Goal: Information Seeking & Learning: Learn about a topic

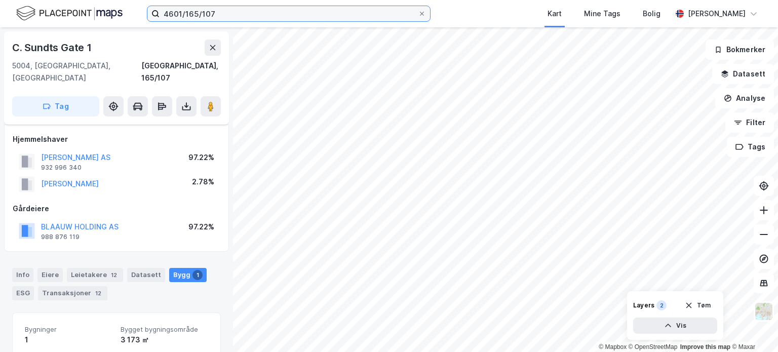
scroll to position [119, 0]
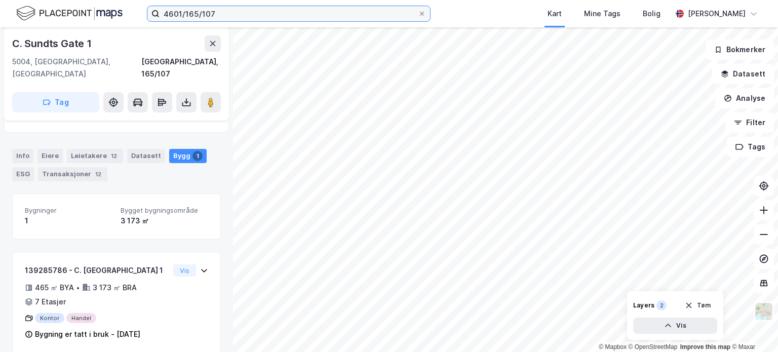
drag, startPoint x: 165, startPoint y: 9, endPoint x: 147, endPoint y: 8, distance: 17.7
click at [147, 8] on label "4601/165/107" at bounding box center [288, 14] width 283 height 16
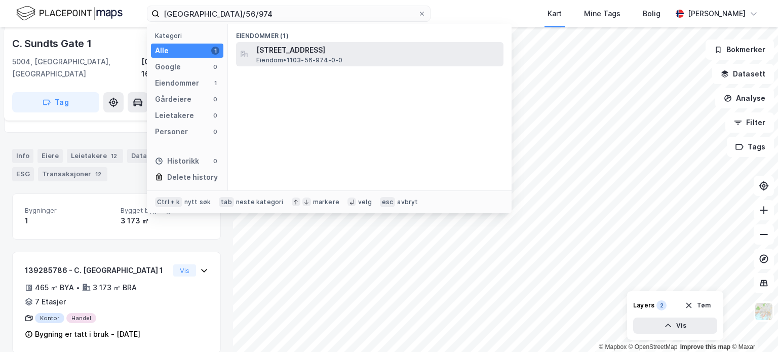
click at [304, 52] on span "[STREET_ADDRESS]" at bounding box center [377, 50] width 243 height 12
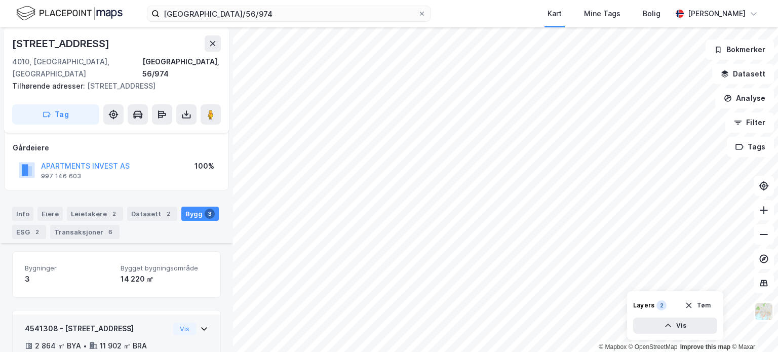
scroll to position [210, 0]
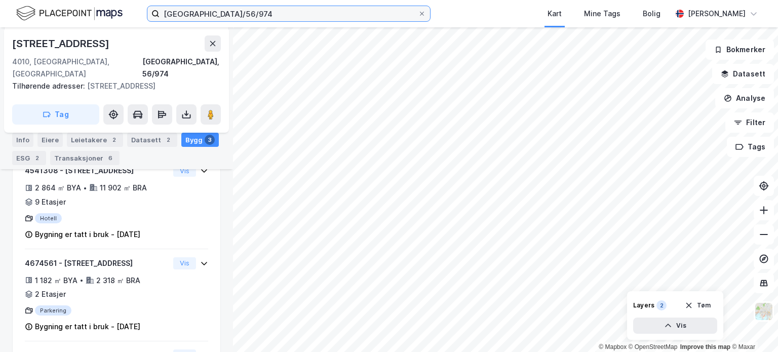
click at [248, 14] on input "[GEOGRAPHIC_DATA]/56/974" at bounding box center [288, 13] width 258 height 15
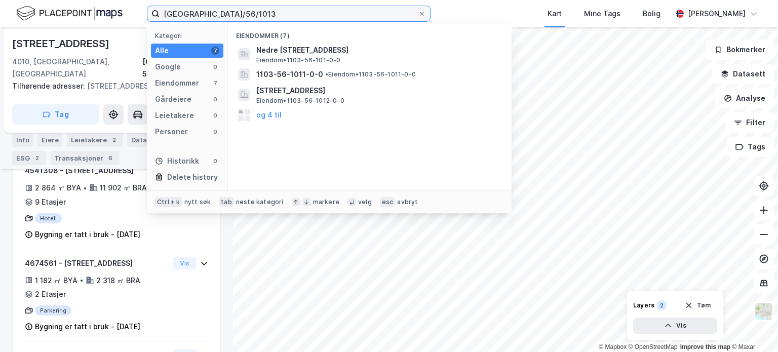
type input "[GEOGRAPHIC_DATA]/56/1013"
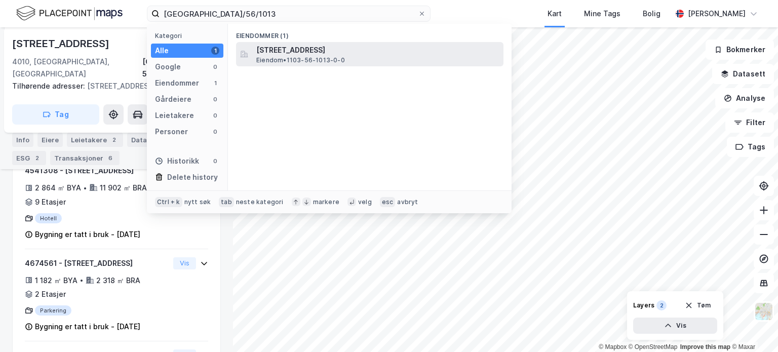
click at [268, 52] on span "[STREET_ADDRESS]" at bounding box center [377, 50] width 243 height 12
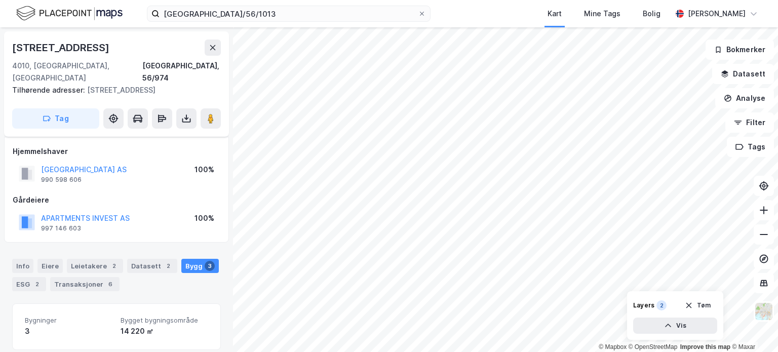
scroll to position [8, 0]
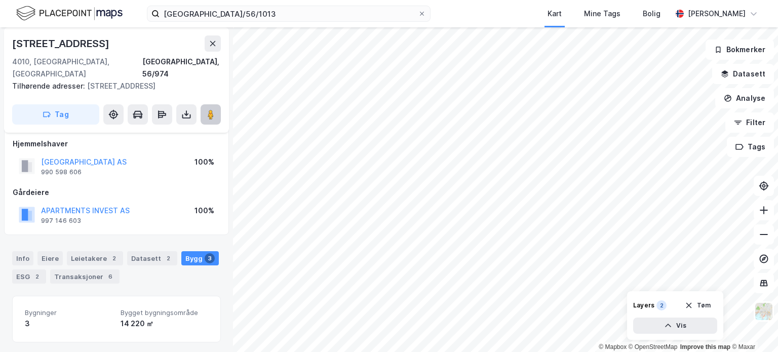
click at [212, 109] on image at bounding box center [211, 114] width 6 height 10
